Goal: Task Accomplishment & Management: Complete application form

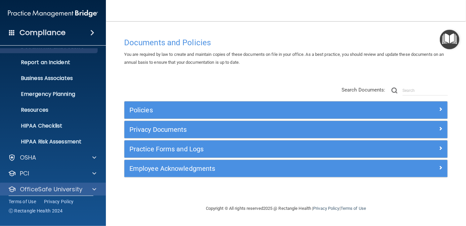
scroll to position [48, 0]
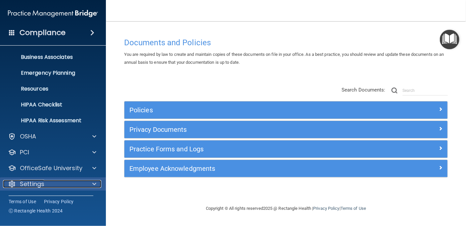
click at [43, 182] on p "Settings" at bounding box center [32, 184] width 24 height 8
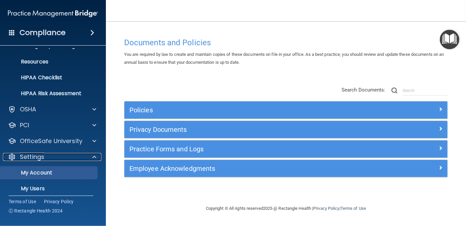
scroll to position [112, 0]
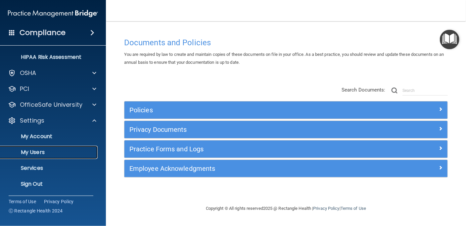
click at [39, 150] on p "My Users" at bounding box center [49, 152] width 90 height 7
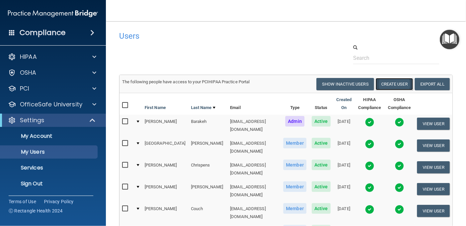
click at [391, 84] on button "Create User" at bounding box center [394, 84] width 37 height 12
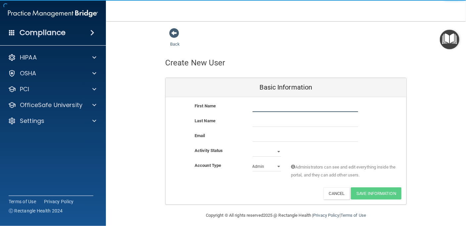
click at [256, 106] on input "text" at bounding box center [306, 107] width 106 height 10
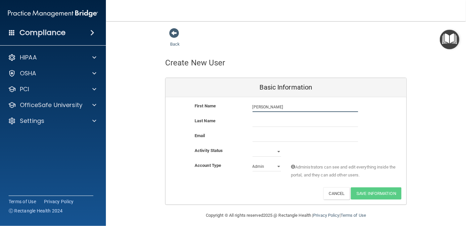
type input "[PERSON_NAME]"
type input "n"
type input "[PERSON_NAME]"
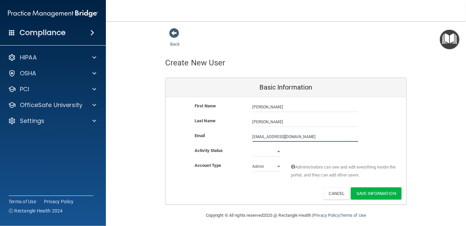
type input "[EMAIL_ADDRESS][DOMAIN_NAME]"
click at [276, 152] on select "Active Inactive" at bounding box center [267, 152] width 28 height 10
select select "active"
click at [253, 147] on select "Active Inactive" at bounding box center [267, 152] width 28 height 10
click at [274, 167] on select "Admin Member" at bounding box center [267, 167] width 28 height 10
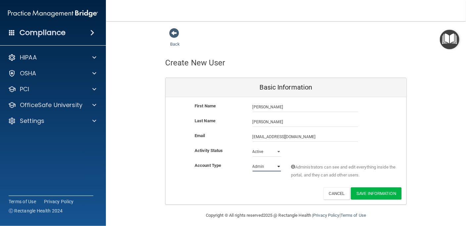
select select "practice_member"
click at [253, 162] on select "Admin Member" at bounding box center [267, 167] width 28 height 10
click at [414, 64] on div "Back Create New User Basic Information First Name [PERSON_NAME] [PERSON_NAME] L…" at bounding box center [286, 116] width 334 height 177
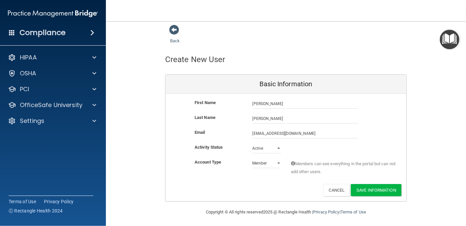
scroll to position [4, 0]
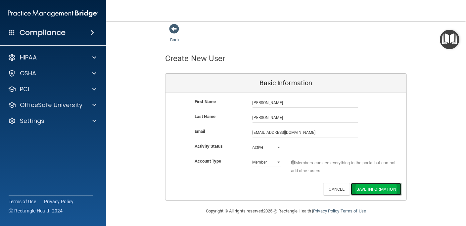
click at [374, 190] on button "Save Information" at bounding box center [376, 189] width 51 height 12
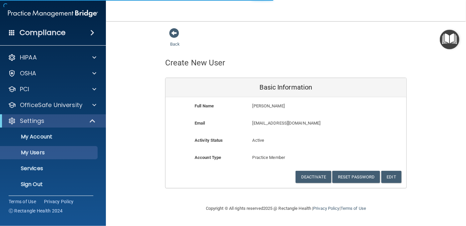
select select "20"
